Goal: Task Accomplishment & Management: Manage account settings

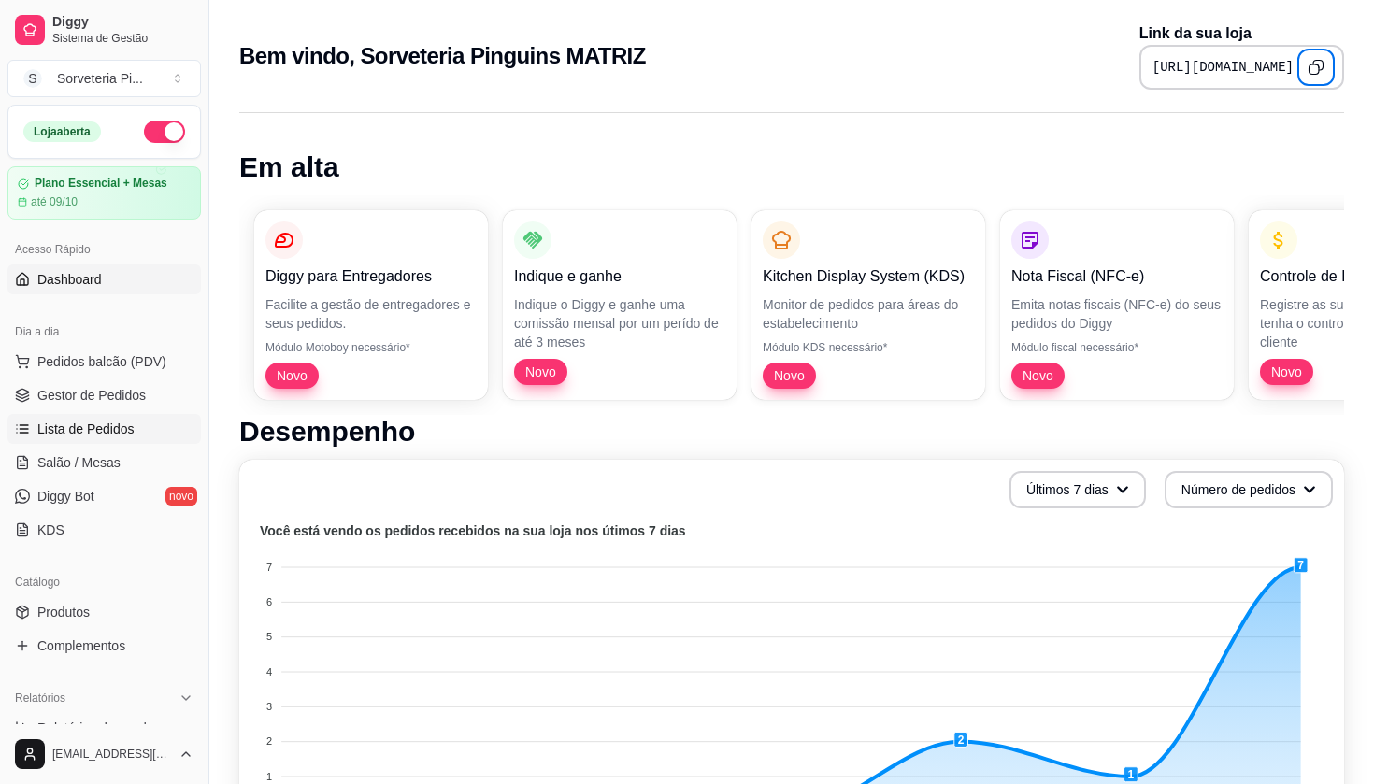
click at [105, 426] on span "Lista de Pedidos" at bounding box center [85, 429] width 97 height 19
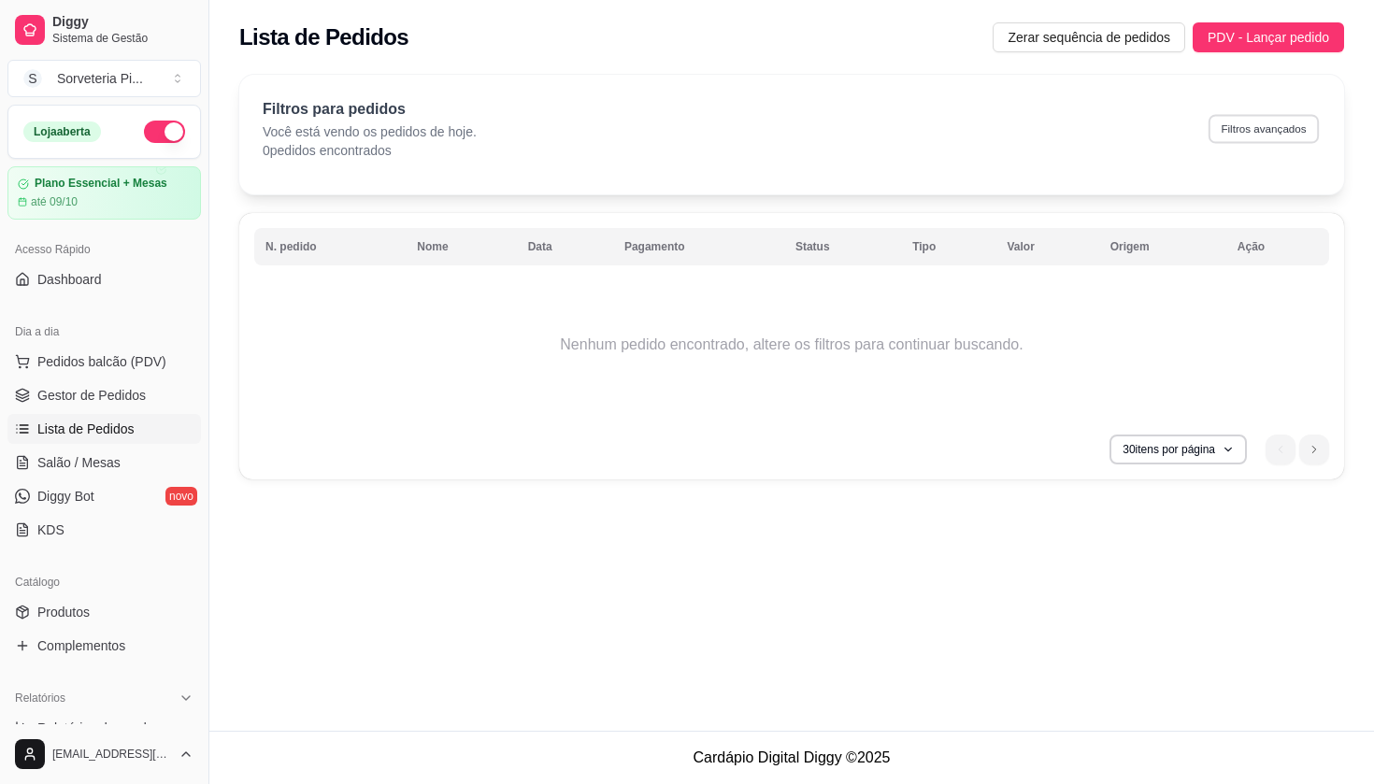
click at [1251, 125] on button "Filtros avançados" at bounding box center [1264, 128] width 110 height 29
select select "0"
click at [122, 395] on span "Gestor de Pedidos" at bounding box center [91, 395] width 108 height 19
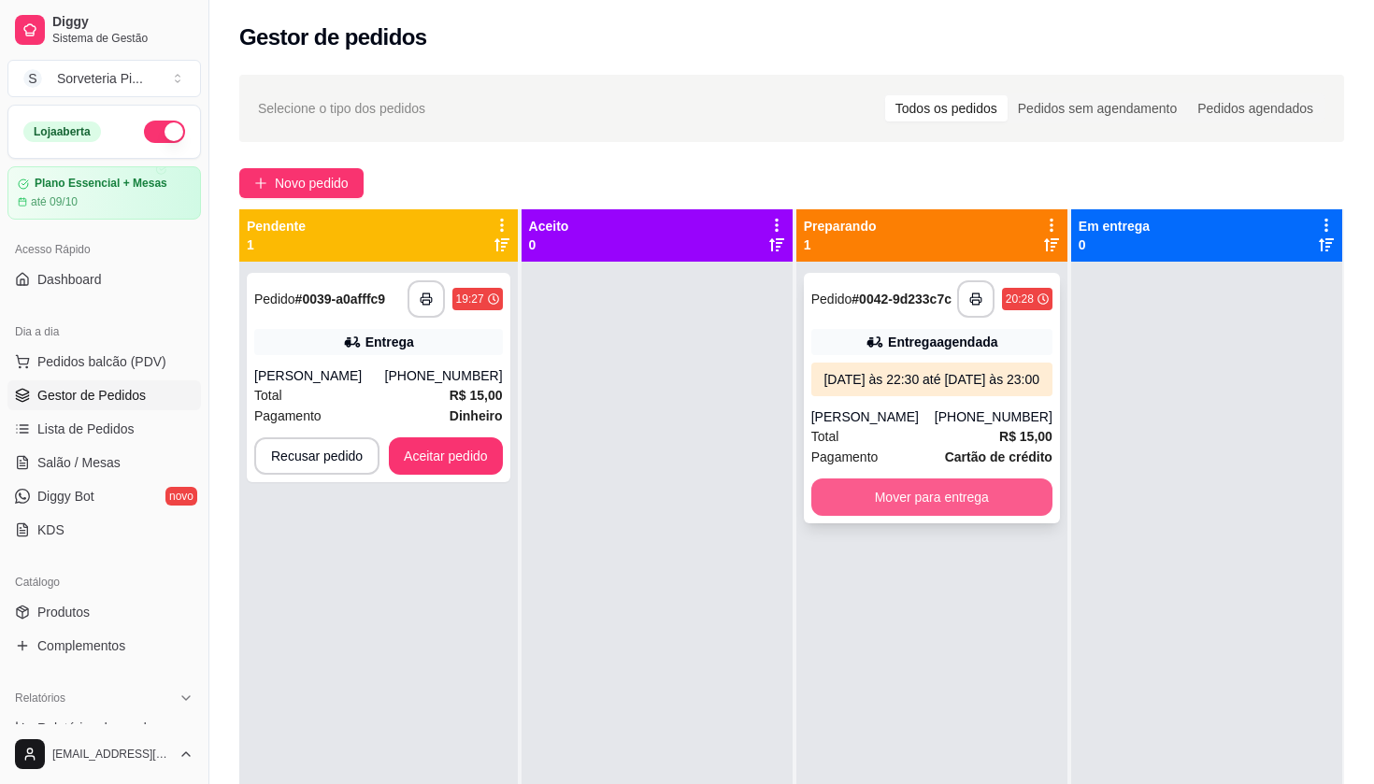
click at [938, 516] on button "Mover para entrega" at bounding box center [932, 497] width 241 height 37
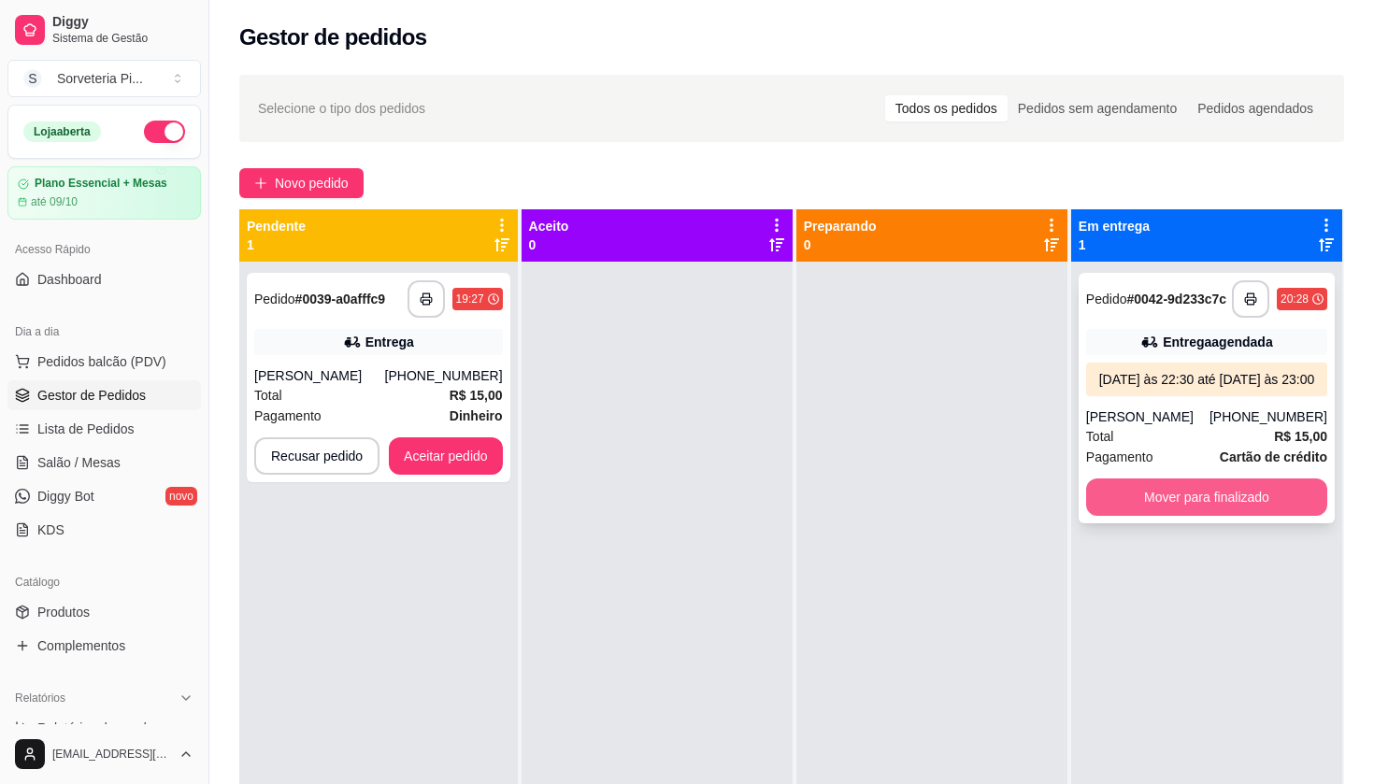
click at [1160, 516] on button "Mover para finalizado" at bounding box center [1206, 497] width 241 height 37
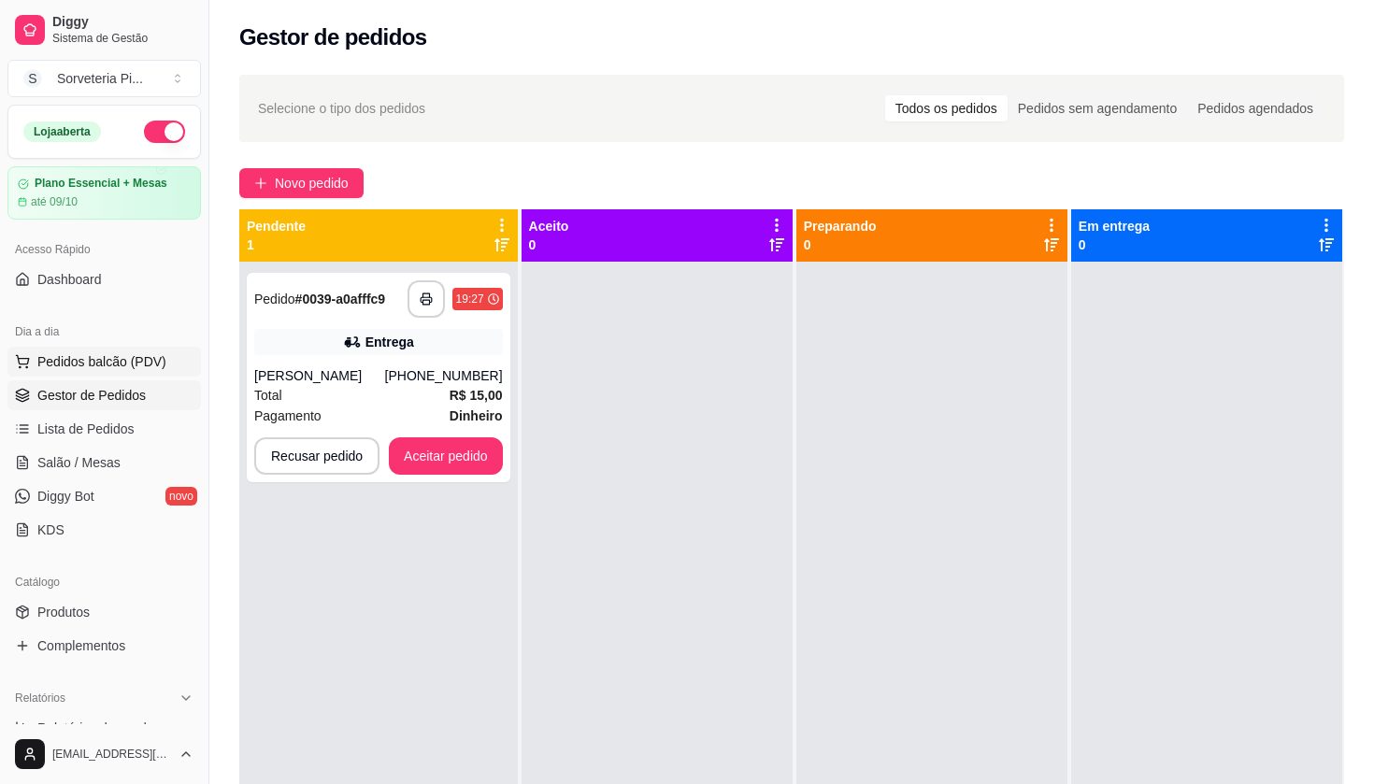
click at [110, 358] on span "Pedidos balcão (PDV)" at bounding box center [101, 361] width 129 height 19
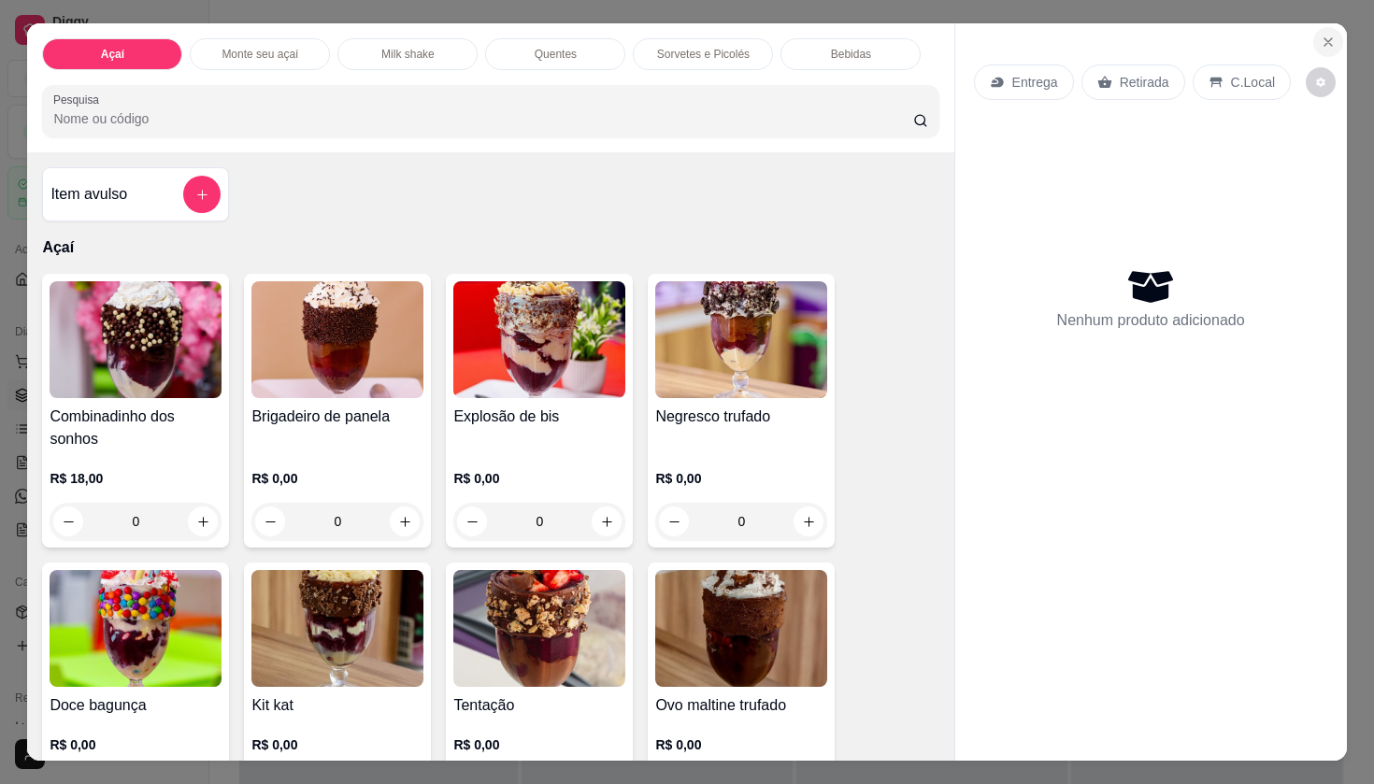
click at [1323, 46] on icon "Close" at bounding box center [1328, 42] width 15 height 15
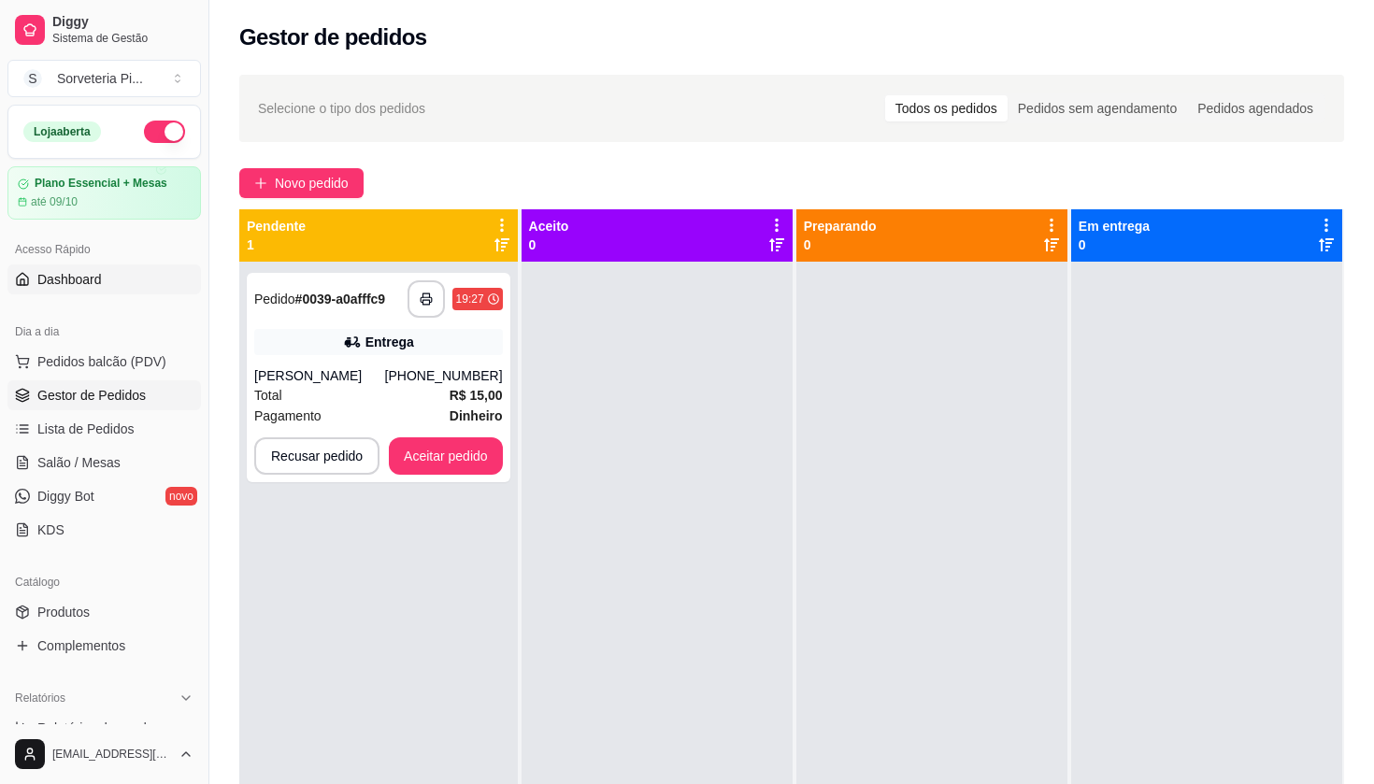
click at [104, 280] on link "Dashboard" at bounding box center [104, 280] width 194 height 30
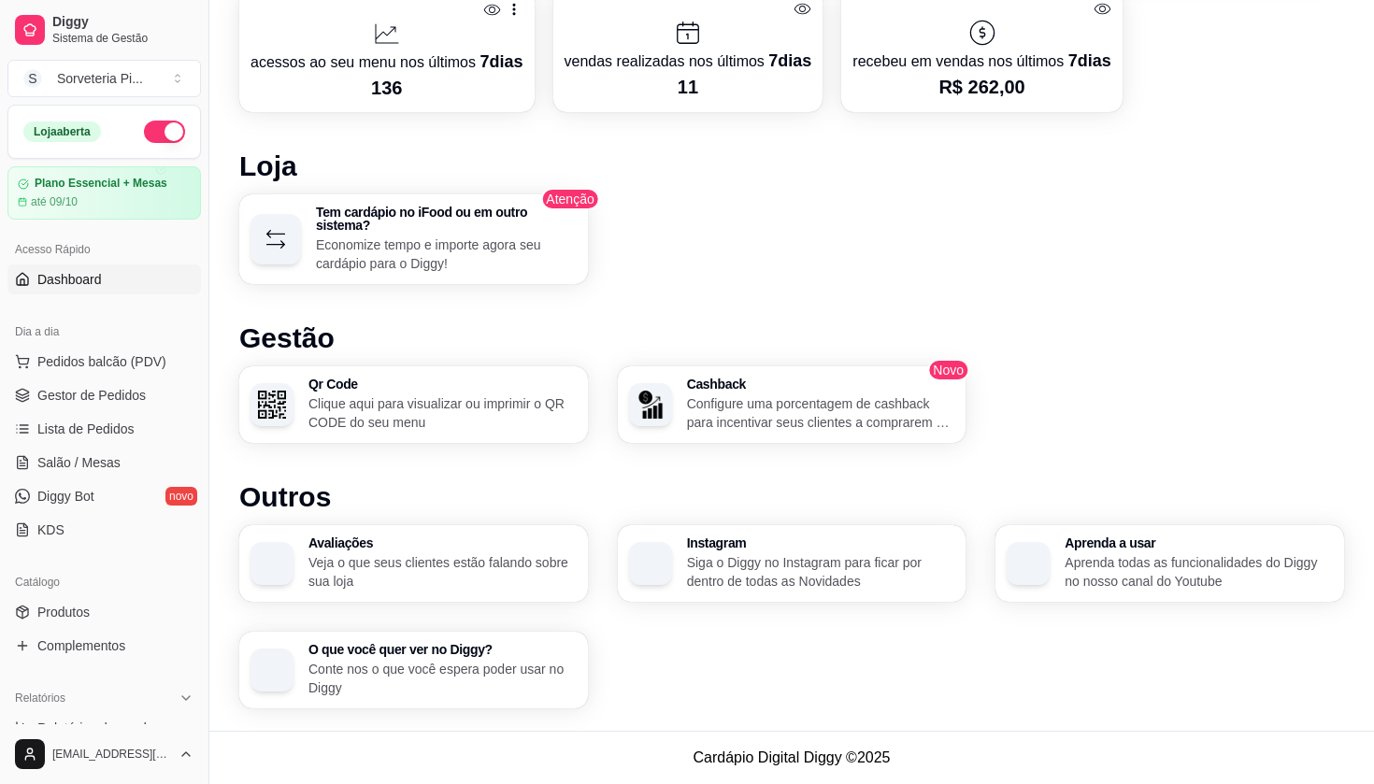
scroll to position [894, 0]
click at [129, 364] on span "Pedidos balcão (PDV)" at bounding box center [101, 361] width 129 height 19
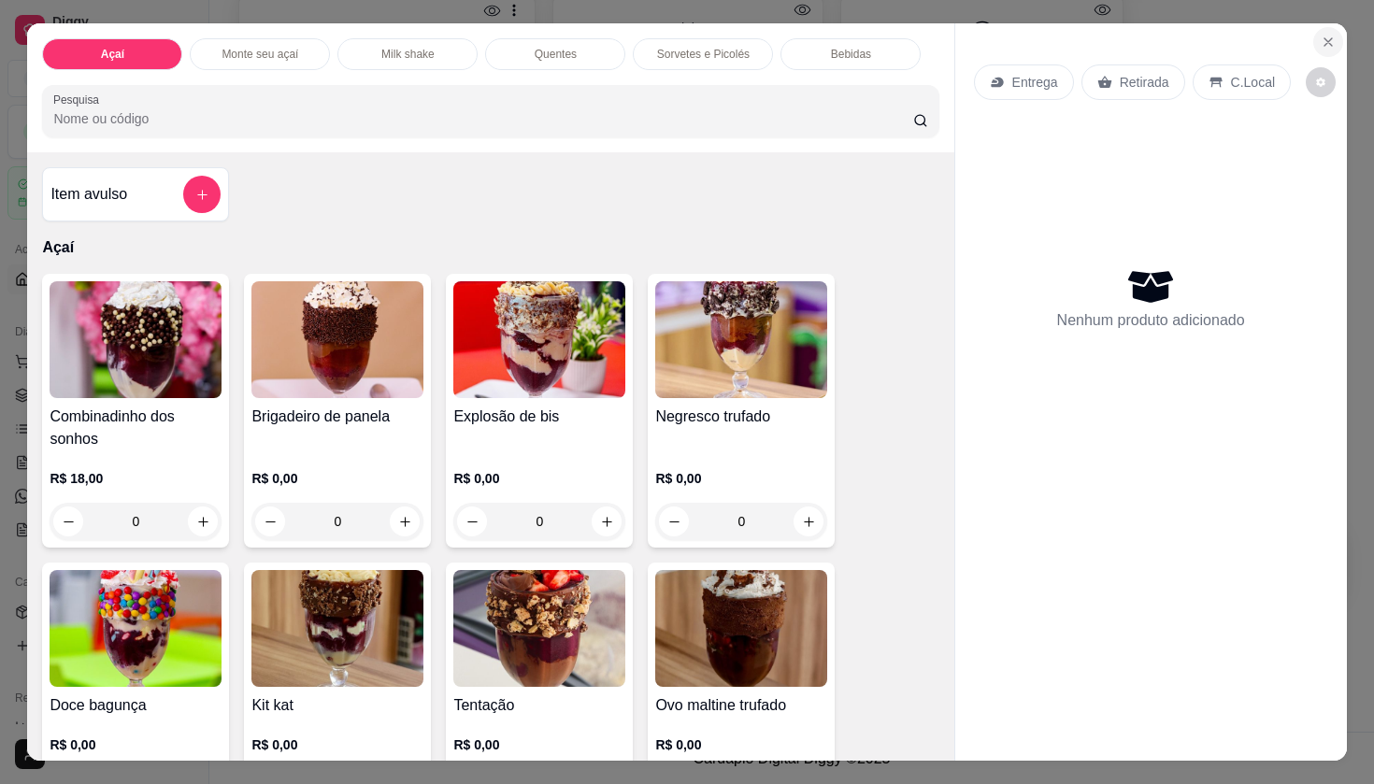
click at [1325, 47] on icon "Close" at bounding box center [1328, 42] width 15 height 15
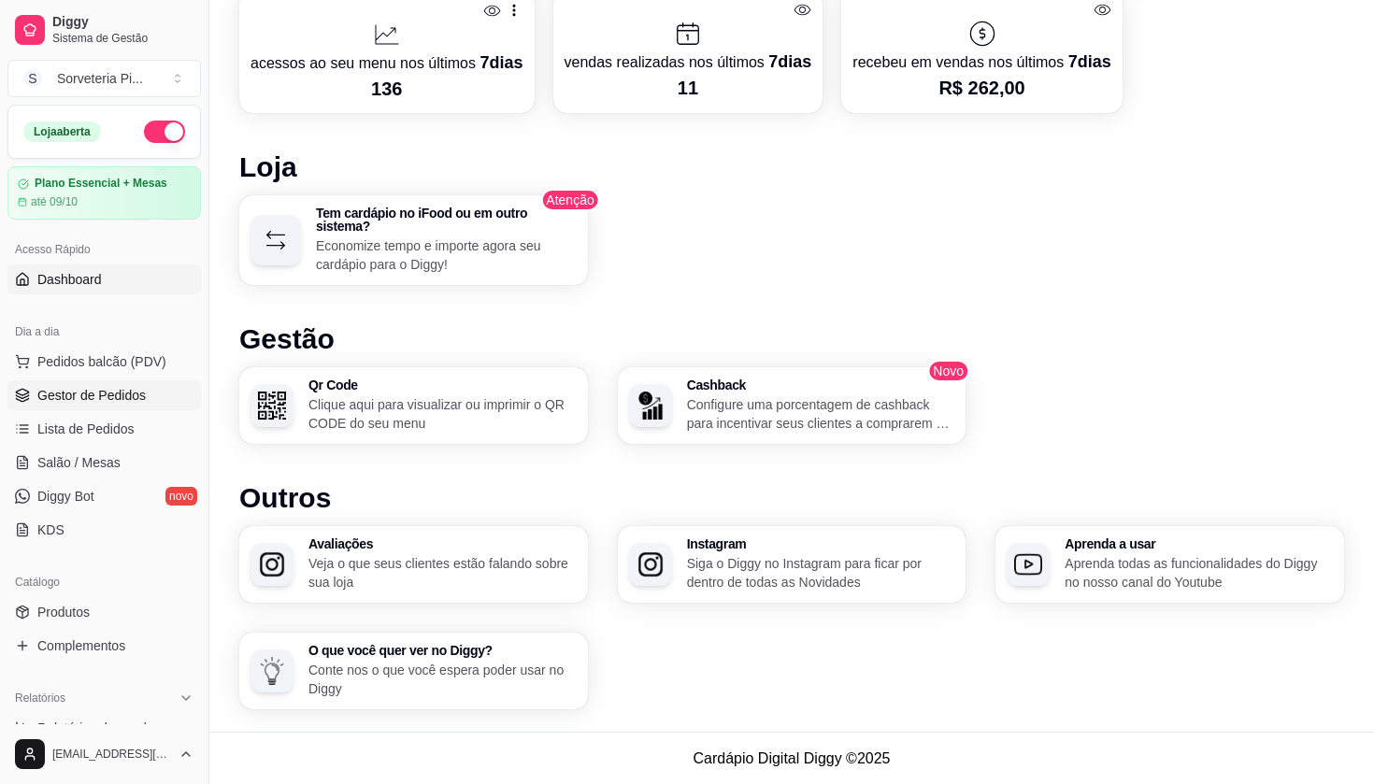
click at [89, 386] on span "Gestor de Pedidos" at bounding box center [91, 395] width 108 height 19
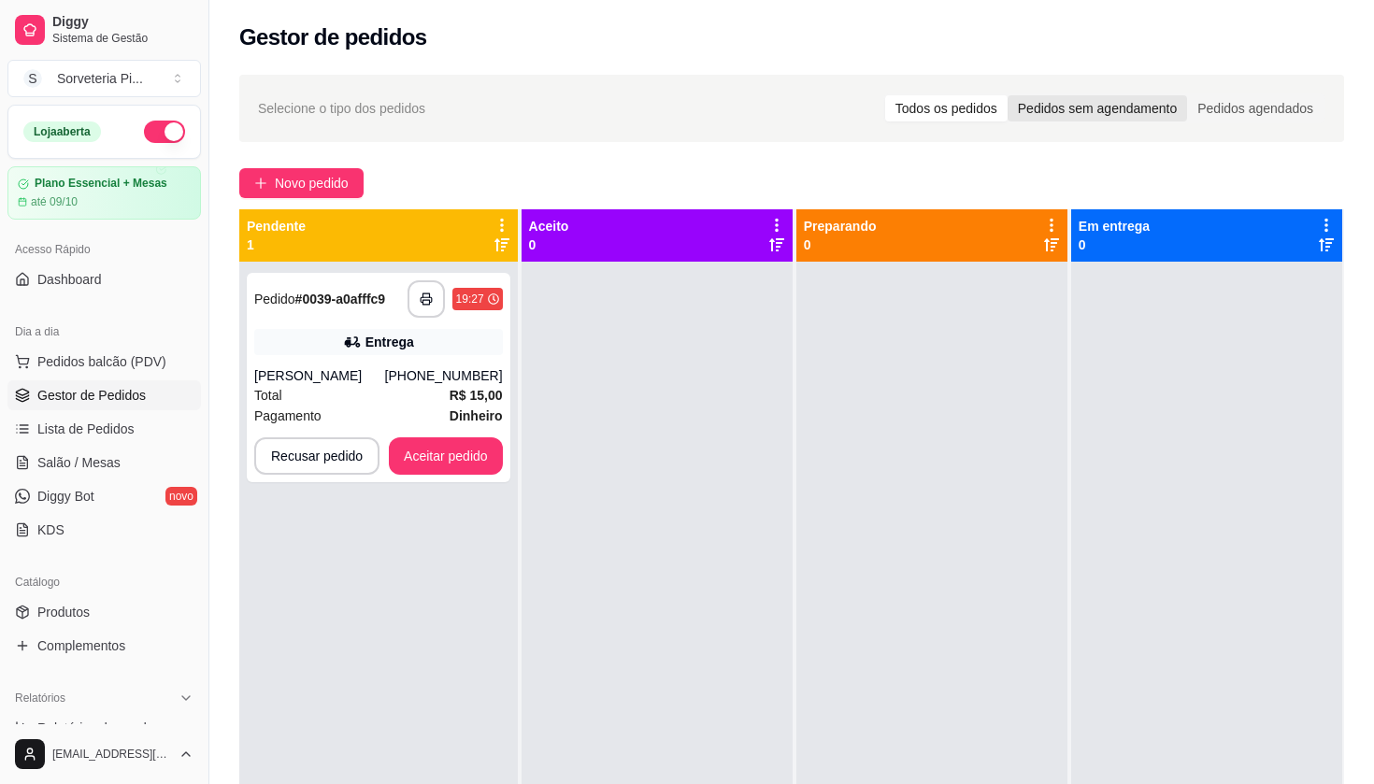
click at [1112, 109] on div "Pedidos sem agendamento" at bounding box center [1098, 108] width 180 height 26
click at [1008, 95] on input "Pedidos sem agendamento" at bounding box center [1008, 95] width 0 height 0
click at [1274, 120] on div "Pedidos agendados" at bounding box center [1255, 108] width 136 height 26
click at [1187, 95] on input "Pedidos agendados" at bounding box center [1187, 95] width 0 height 0
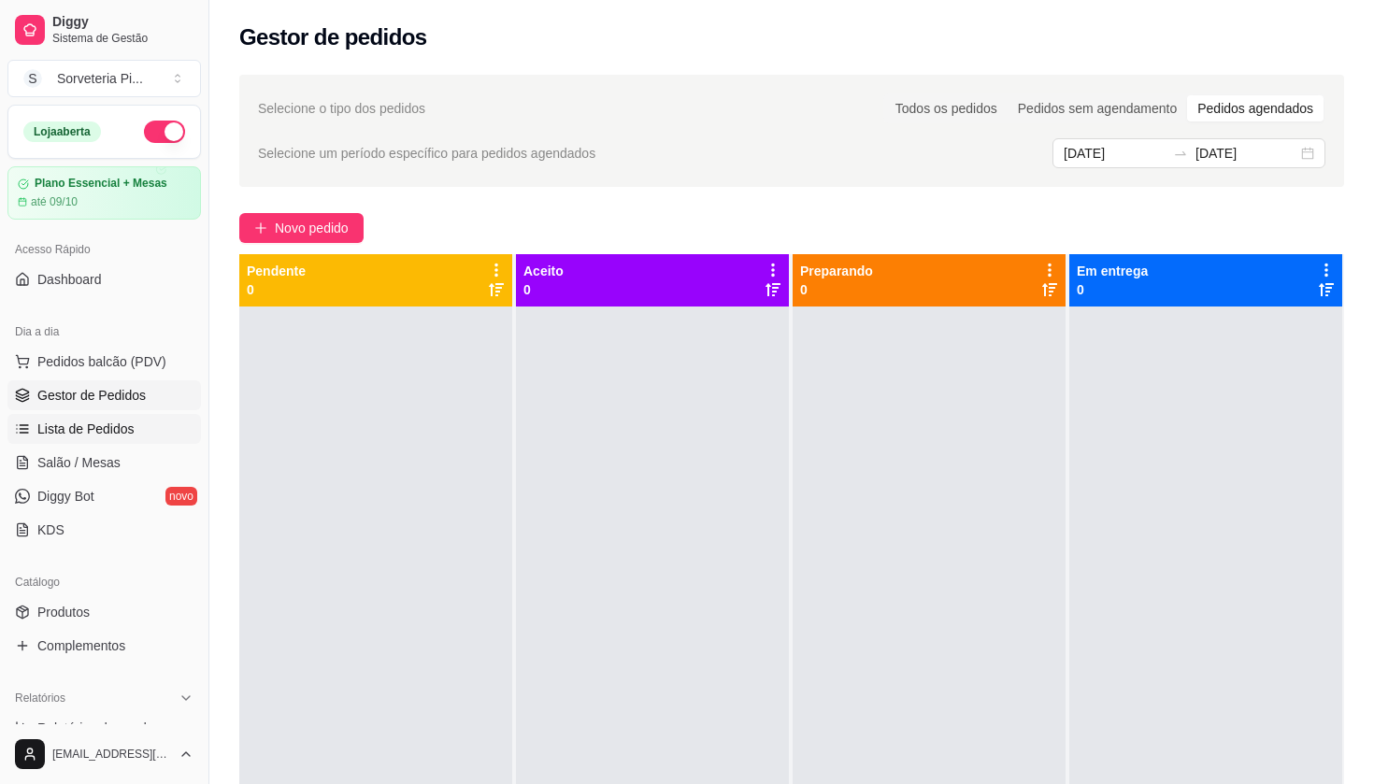
click at [86, 424] on span "Lista de Pedidos" at bounding box center [85, 429] width 97 height 19
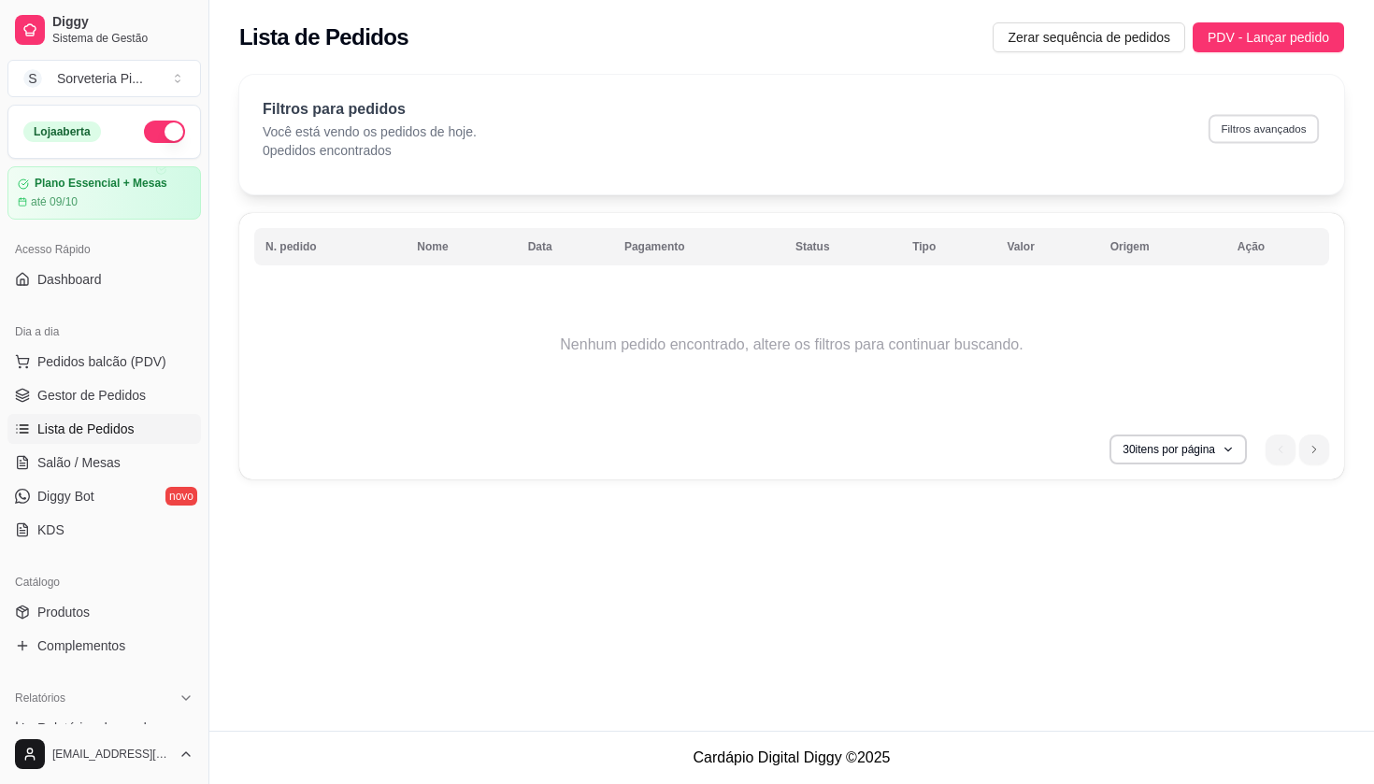
click at [1229, 121] on button "Filtros avançados" at bounding box center [1264, 128] width 110 height 29
select select "0"
click at [51, 35] on link "Diggy Sistema de Gestão" at bounding box center [104, 29] width 194 height 45
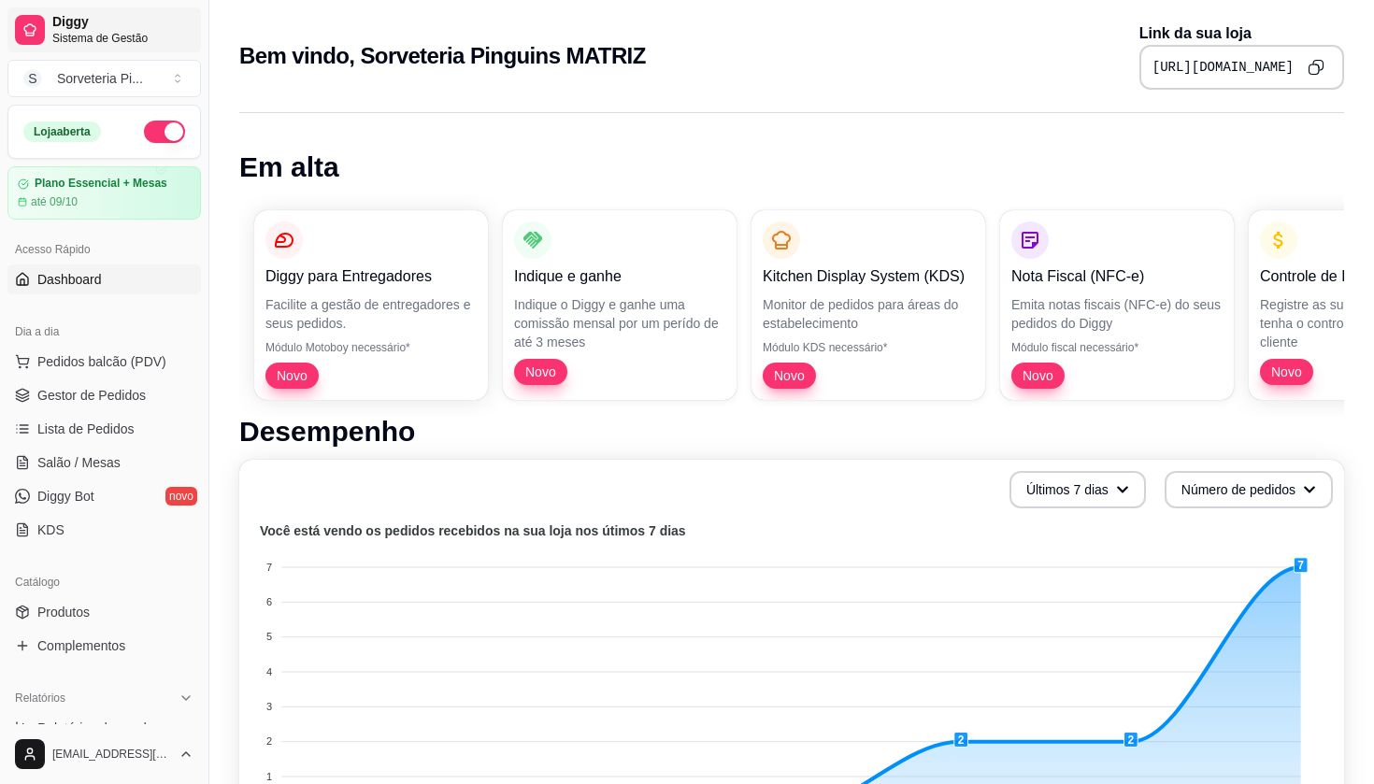
click at [25, 24] on icon at bounding box center [29, 29] width 15 height 15
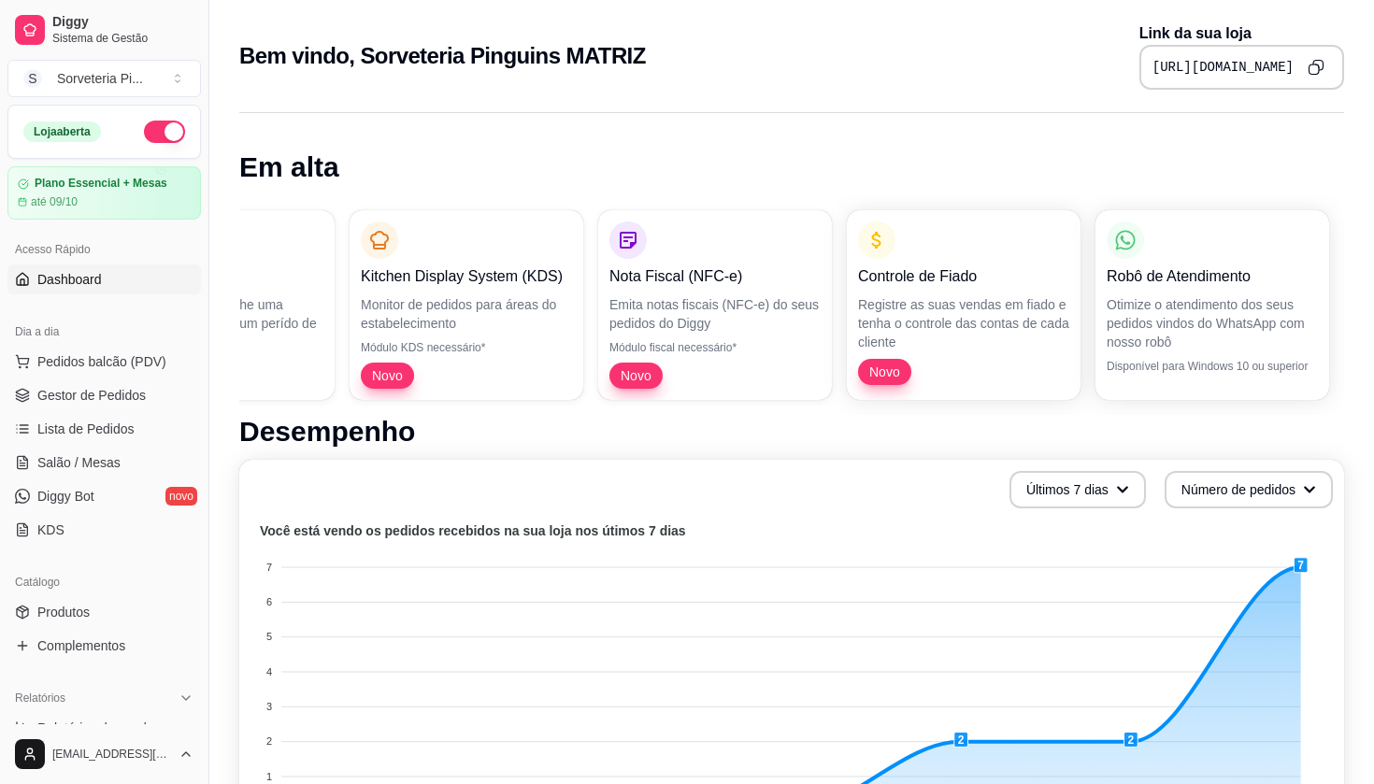
scroll to position [0, 402]
click at [92, 396] on span "Gestor de Pedidos" at bounding box center [91, 395] width 108 height 19
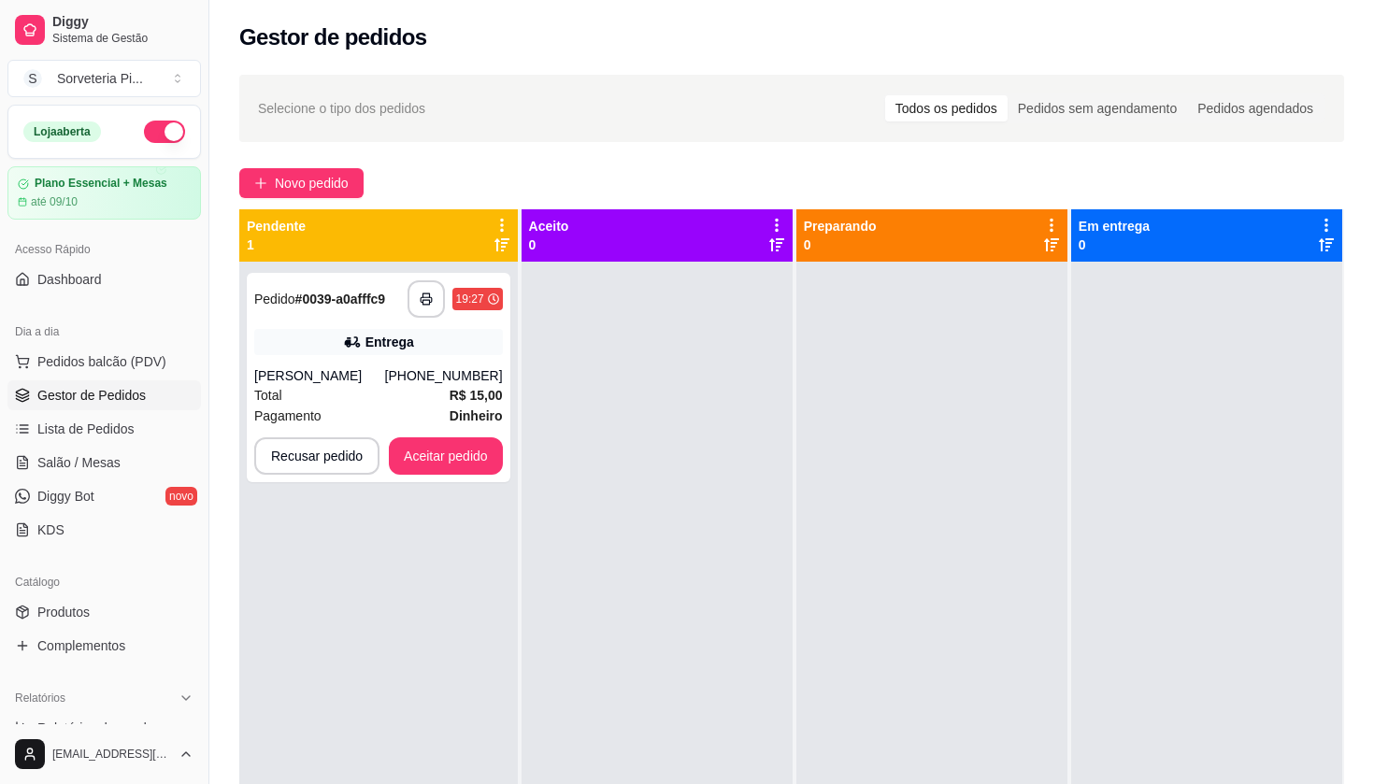
click at [504, 231] on icon at bounding box center [502, 225] width 4 height 13
click at [366, 460] on button "Recusar pedido" at bounding box center [316, 456] width 125 height 37
click at [361, 414] on button "Sim" at bounding box center [360, 410] width 73 height 36
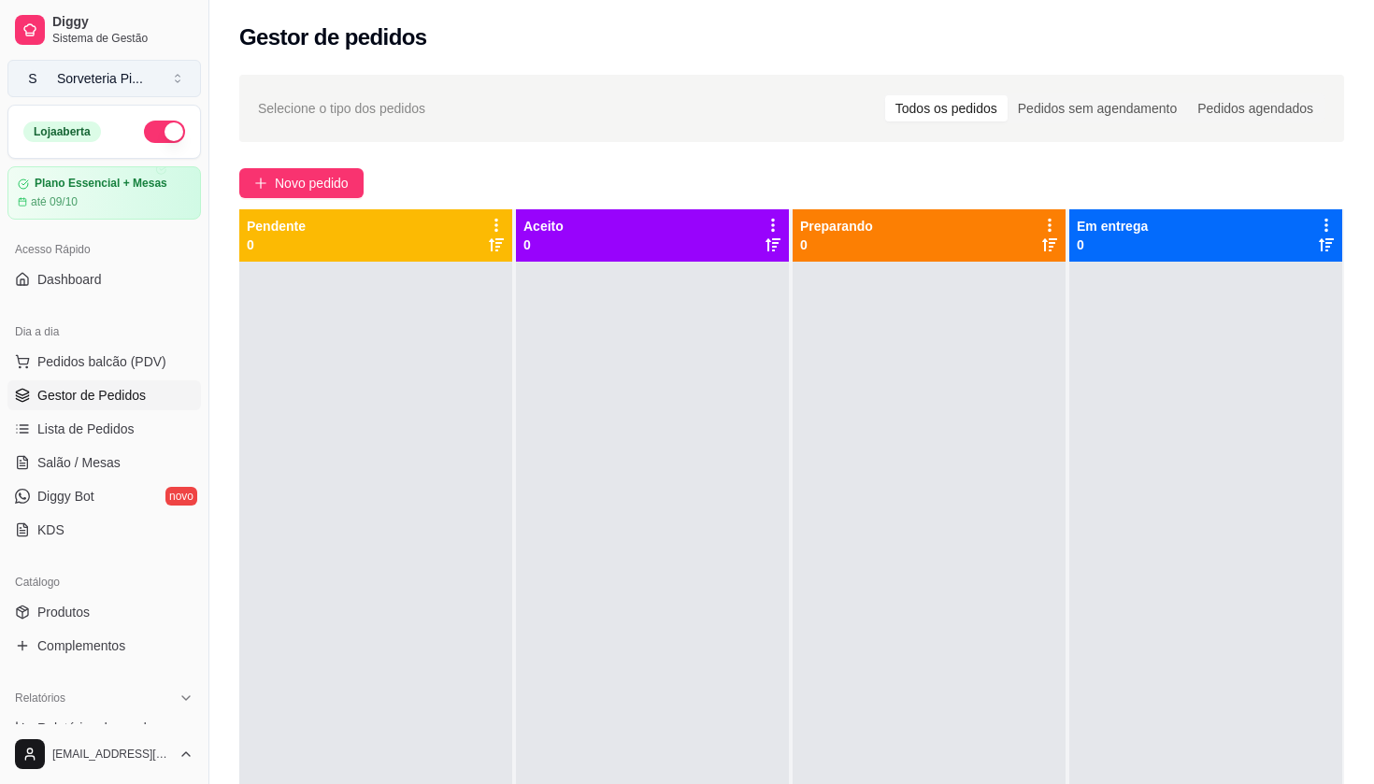
click at [148, 82] on button "S Sorveteria Pi ..." at bounding box center [104, 78] width 194 height 37
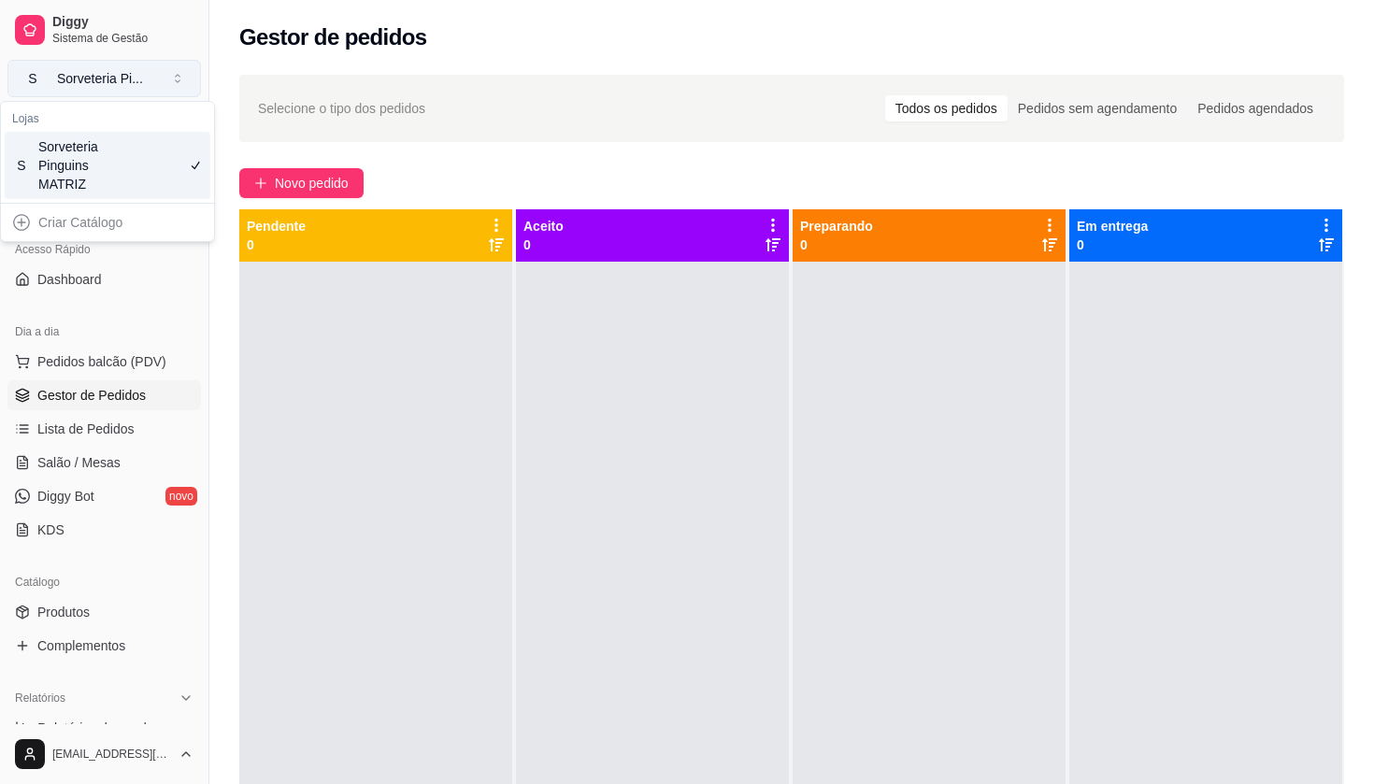
click at [148, 82] on button "S Sorveteria Pi ..." at bounding box center [104, 78] width 194 height 37
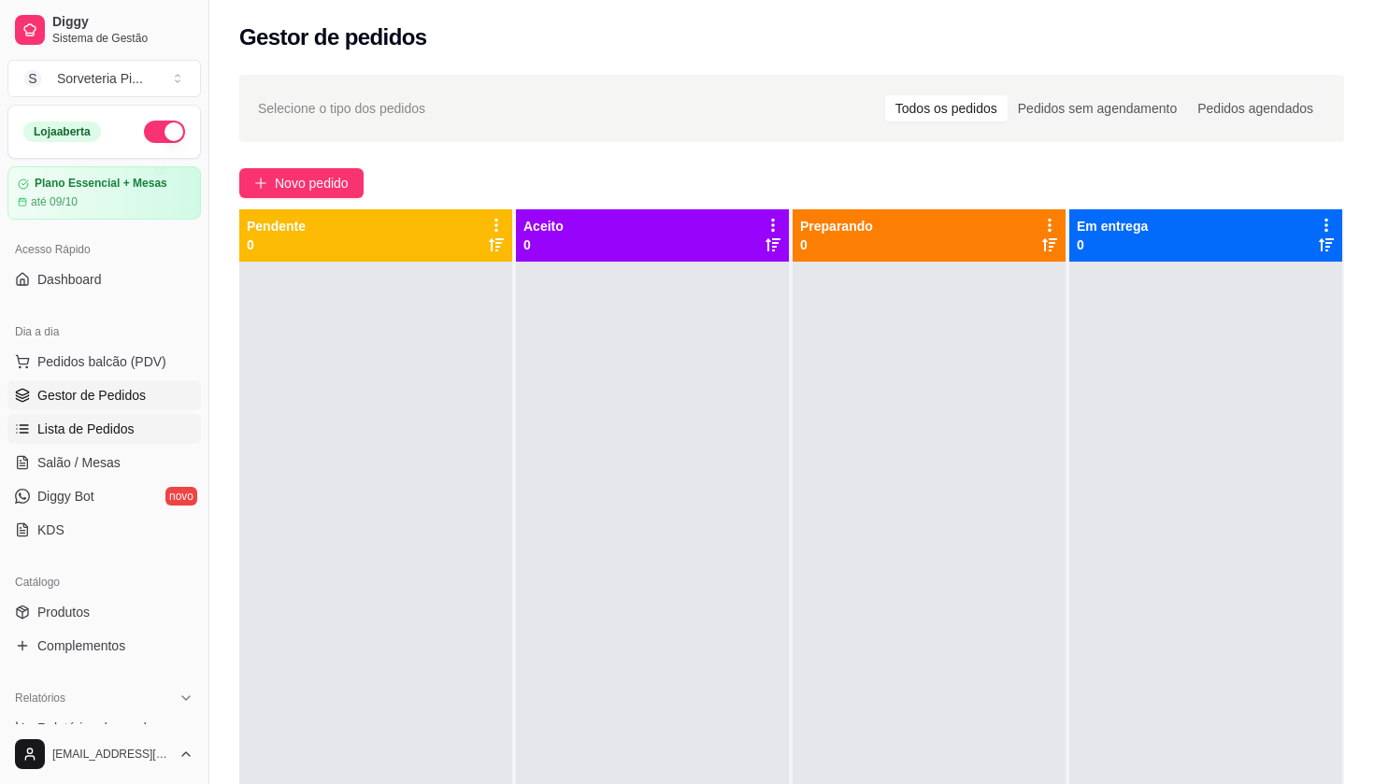
click at [123, 426] on span "Lista de Pedidos" at bounding box center [85, 429] width 97 height 19
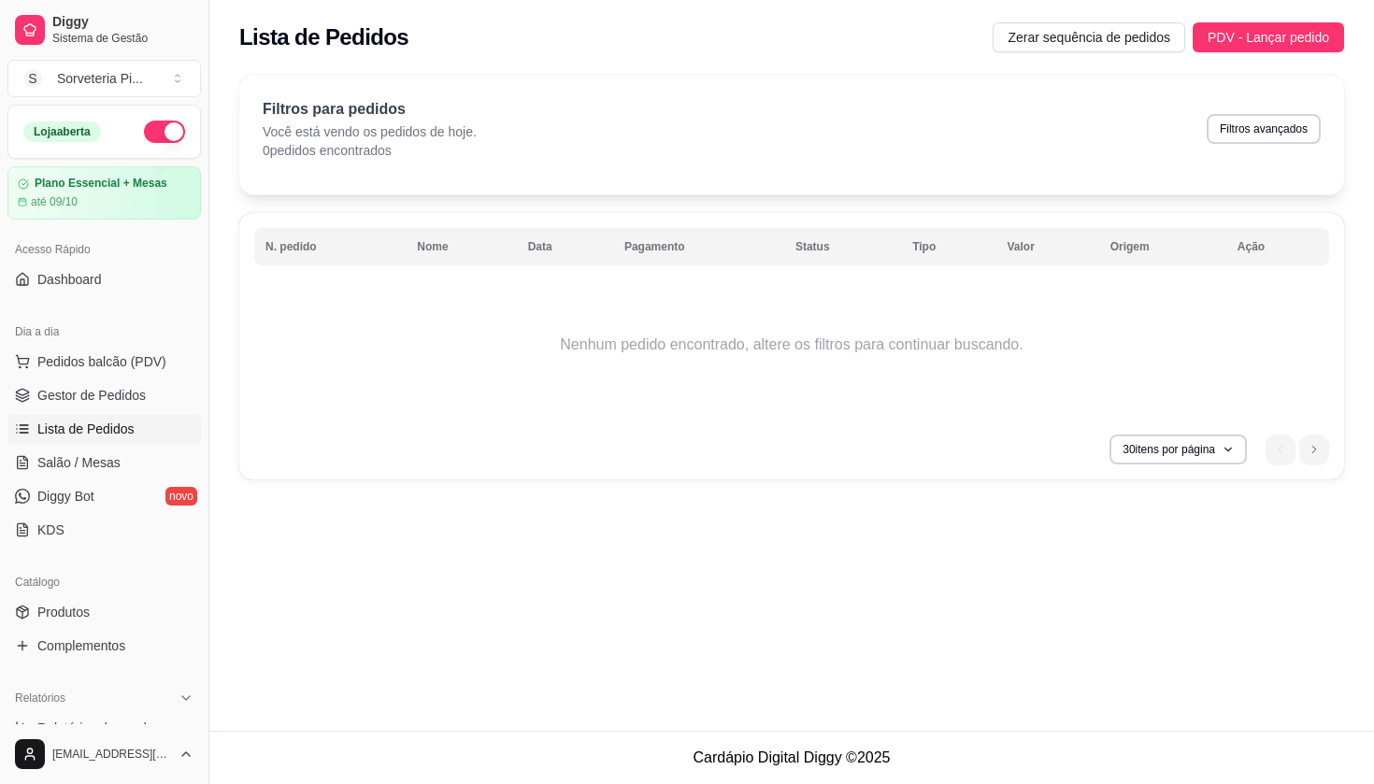
click at [398, 156] on p "0 pedidos encontrados" at bounding box center [370, 150] width 214 height 19
click at [1315, 443] on li "next page button" at bounding box center [1315, 450] width 30 height 30
click at [1315, 443] on ul "0" at bounding box center [1298, 450] width 64 height 30
click at [1235, 132] on button "Filtros avançados" at bounding box center [1264, 128] width 110 height 29
select select "0"
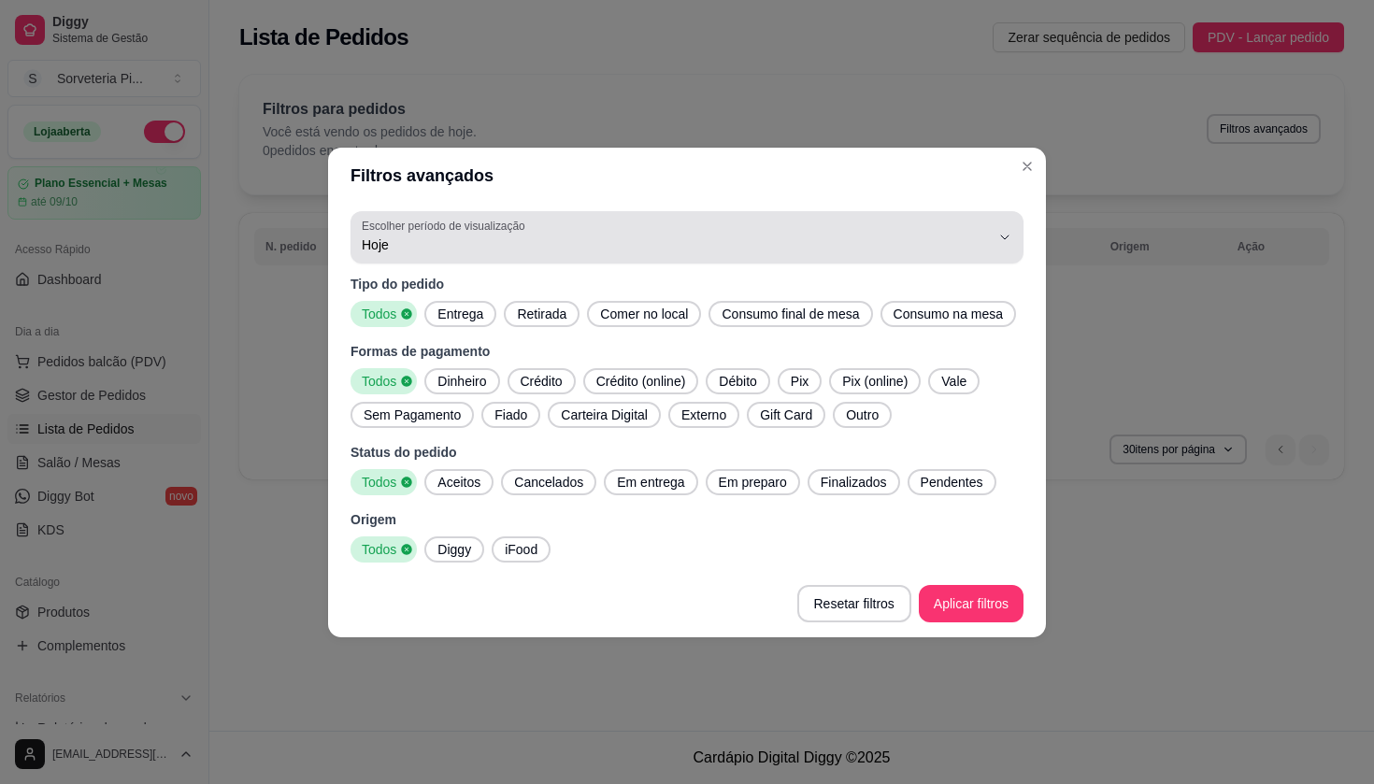
click at [984, 236] on span "Hoje" at bounding box center [676, 245] width 628 height 19
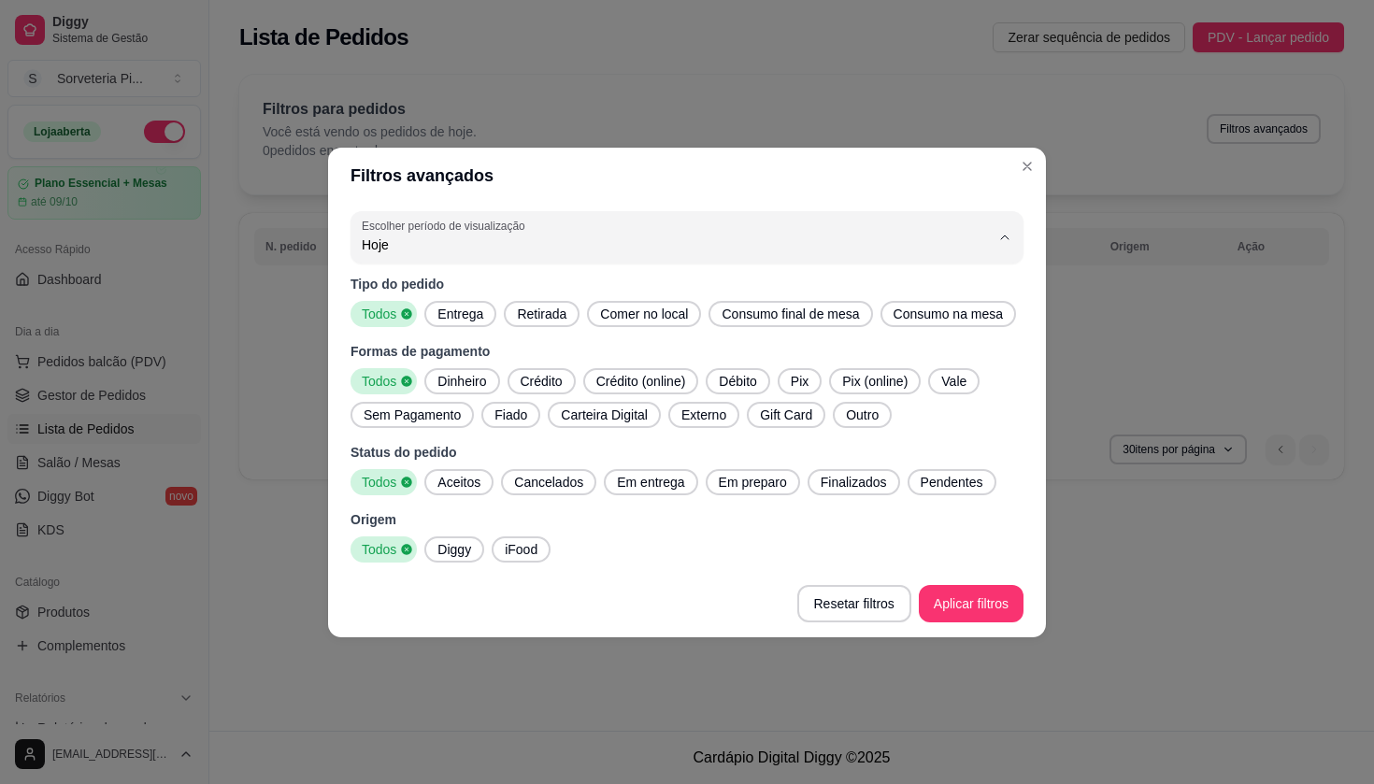
click at [543, 300] on span "Ontem" at bounding box center [678, 303] width 599 height 18
type input "1"
select select "1"
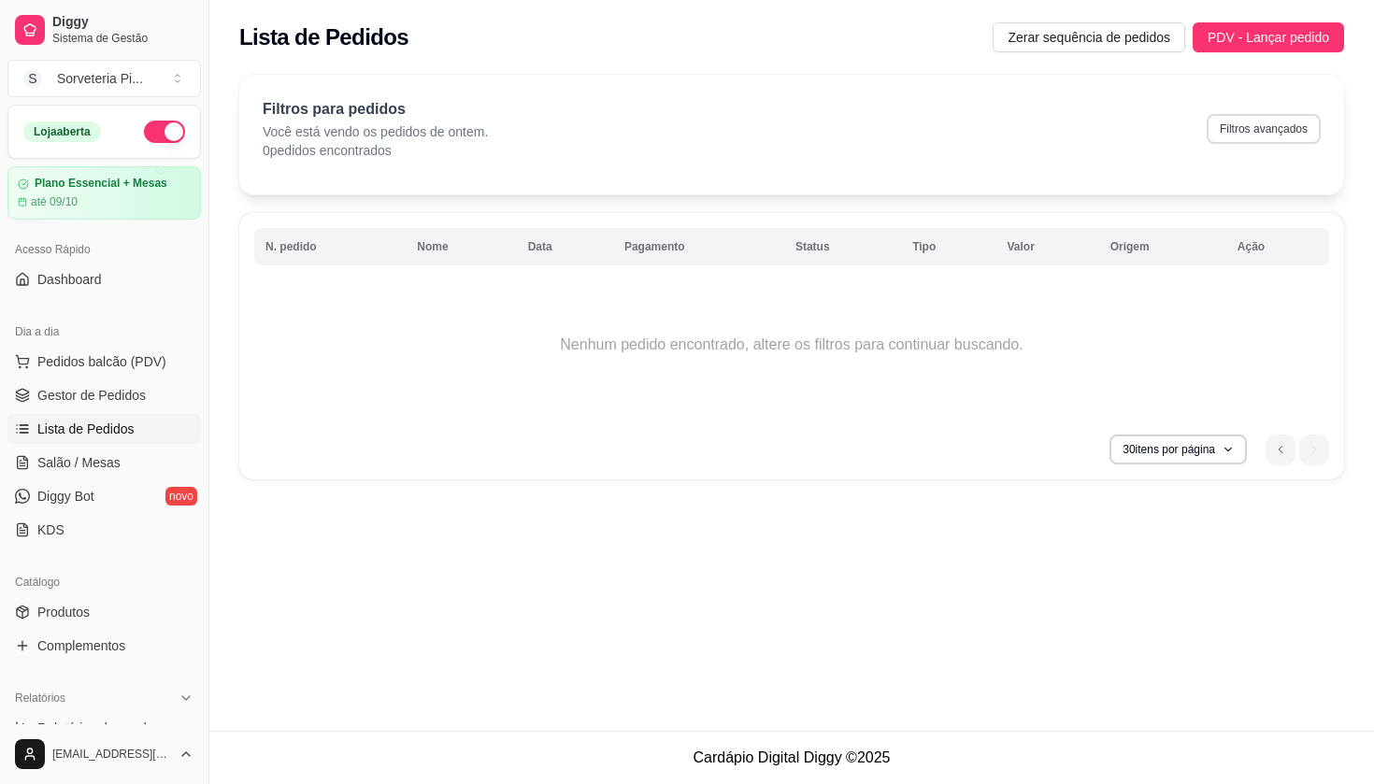
click at [1255, 125] on button "Filtros avançados" at bounding box center [1264, 129] width 114 height 30
select select "1"
click at [1248, 119] on button "Filtros avançados" at bounding box center [1264, 128] width 110 height 29
select select "0"
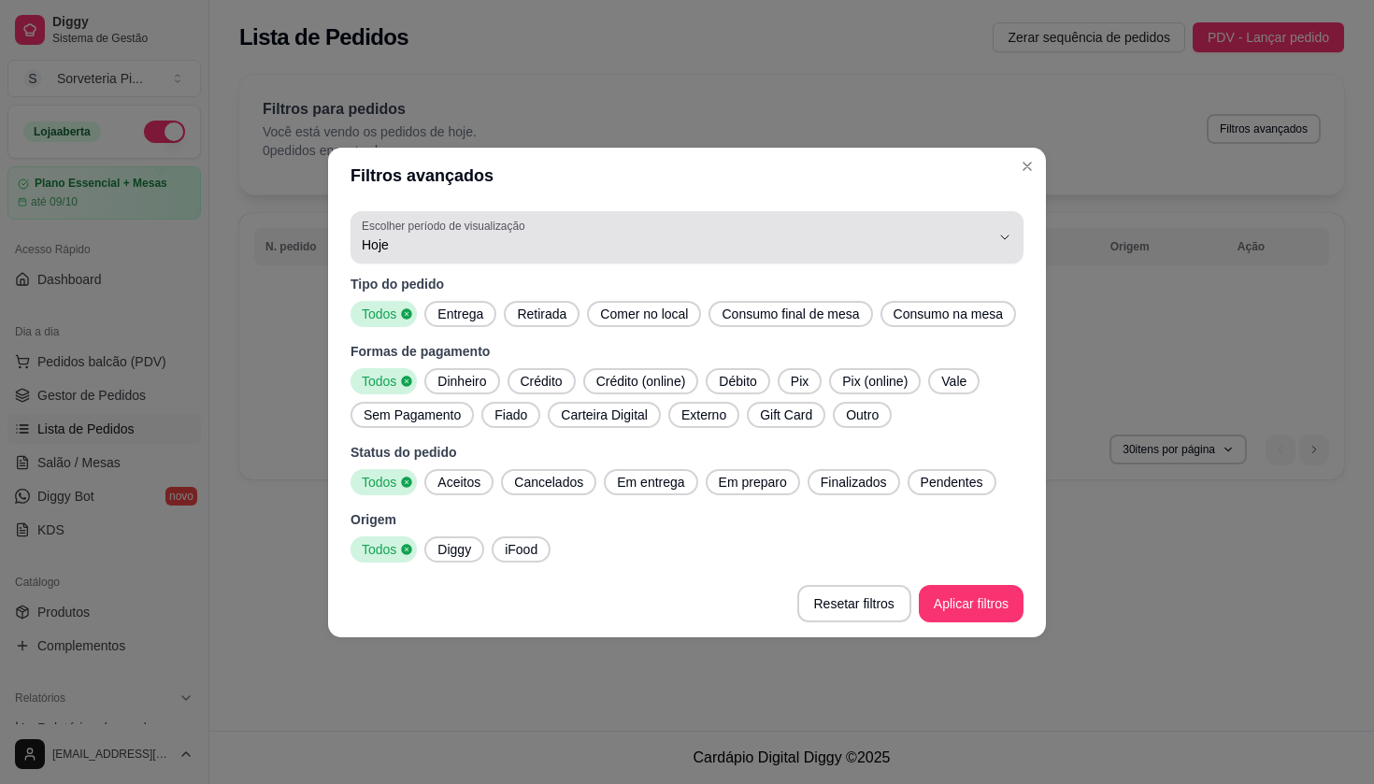
click at [643, 236] on span "Hoje" at bounding box center [676, 245] width 628 height 19
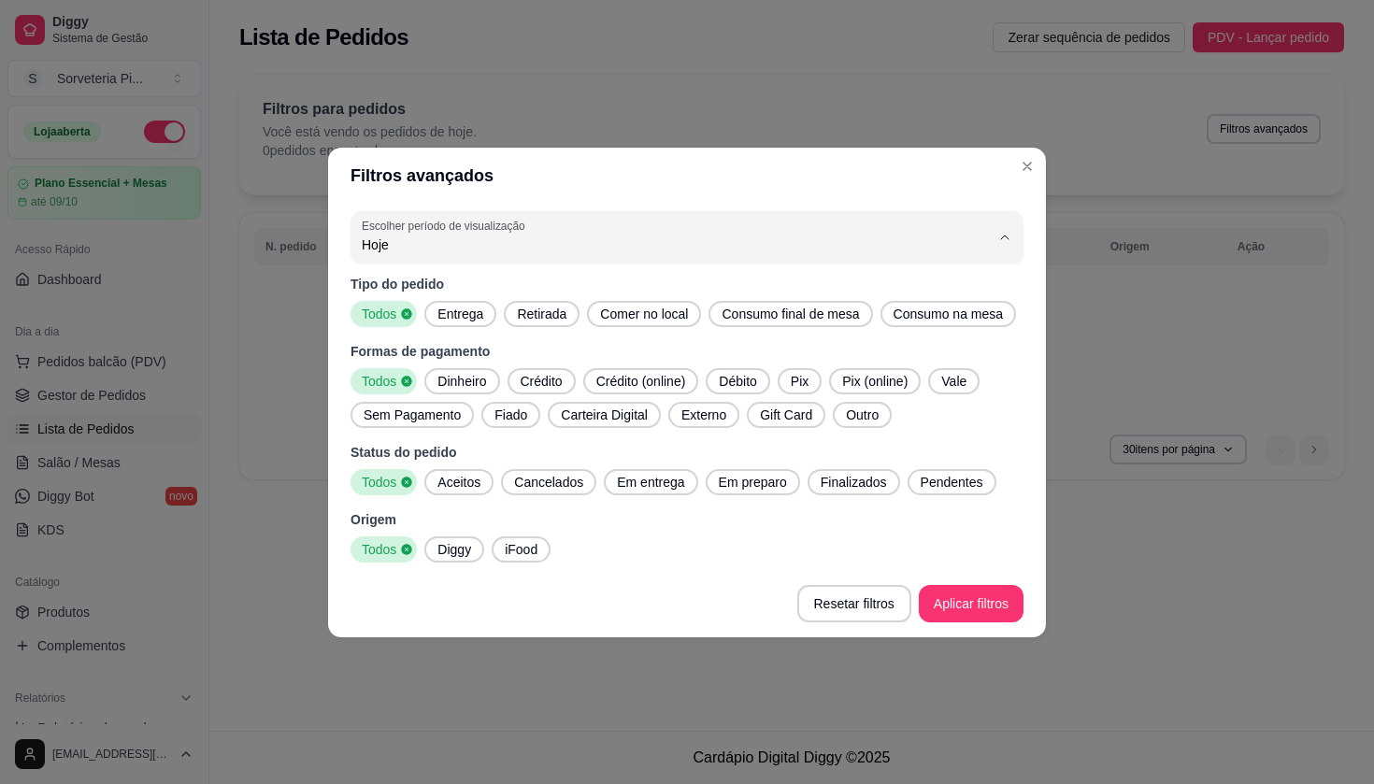
click at [465, 309] on span "Ontem" at bounding box center [678, 303] width 599 height 18
type input "1"
select select "1"
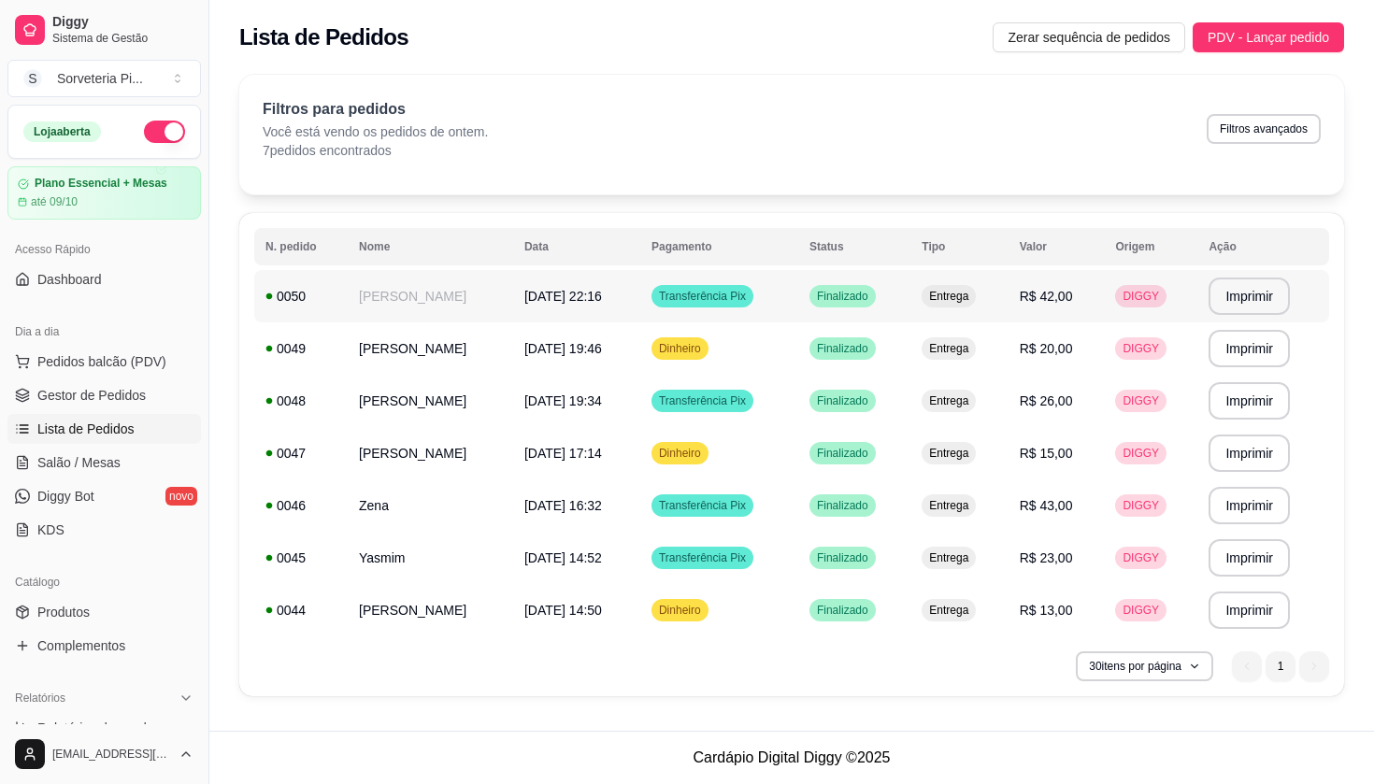
click at [295, 302] on div "0050" at bounding box center [301, 296] width 71 height 19
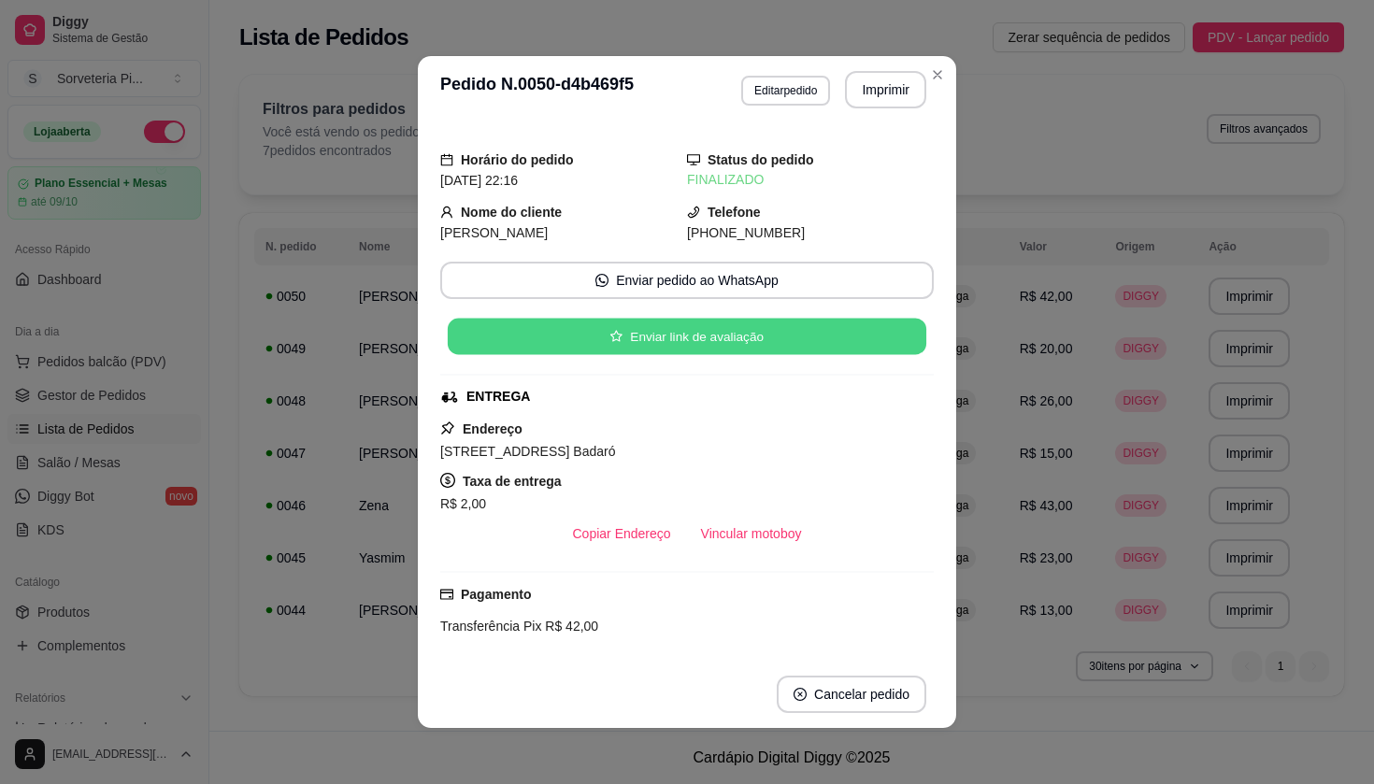
click at [474, 344] on button "Enviar link de avaliação" at bounding box center [687, 337] width 479 height 36
